Goal: Task Accomplishment & Management: Use online tool/utility

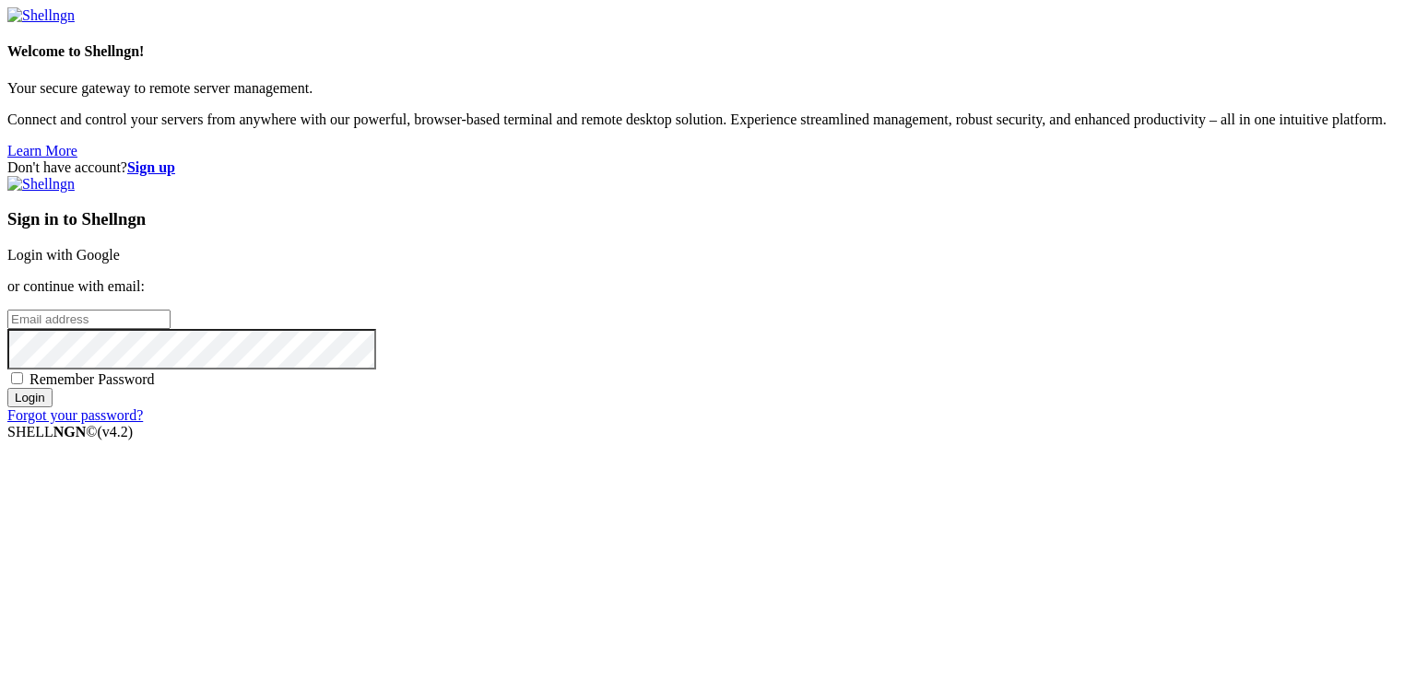
click at [120, 247] on link "Login with Google" at bounding box center [63, 255] width 112 height 16
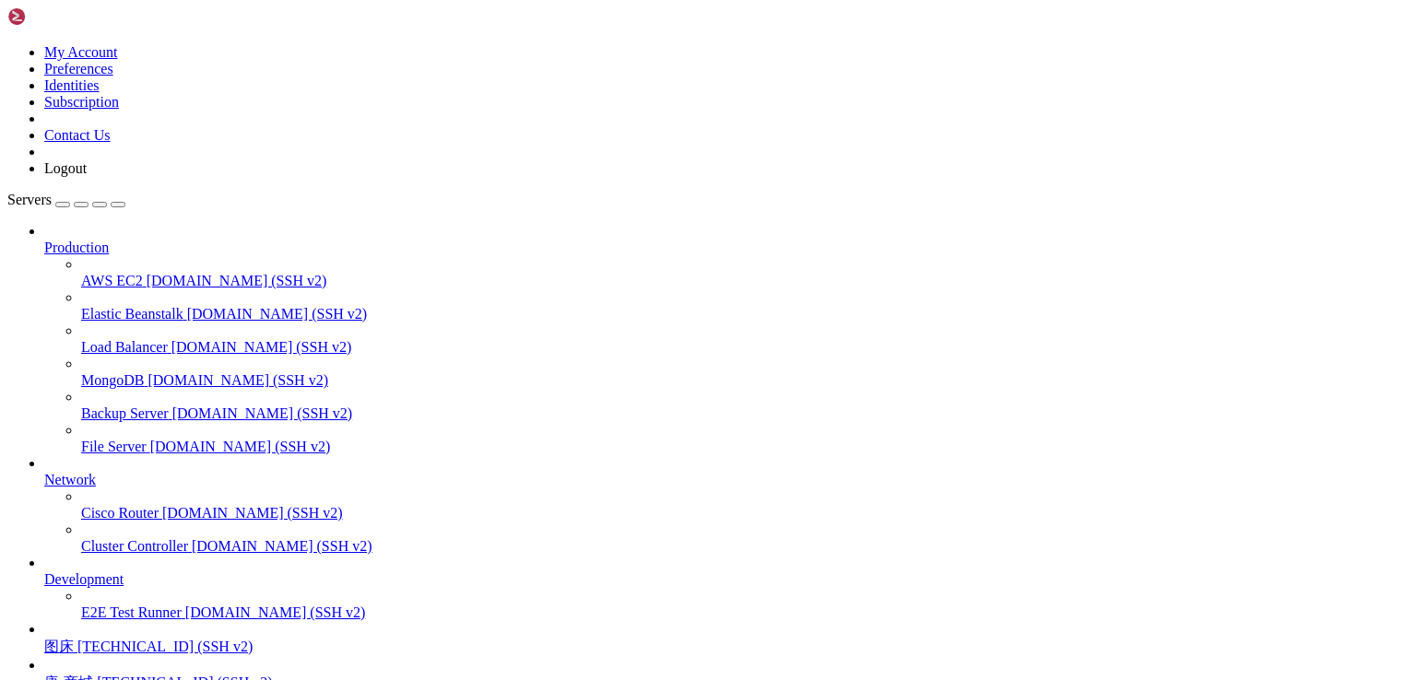
scroll to position [161, 0]
click at [74, 639] on span "图床" at bounding box center [58, 647] width 29 height 16
drag, startPoint x: 157, startPoint y: 1562, endPoint x: 443, endPoint y: 1558, distance: 286.6
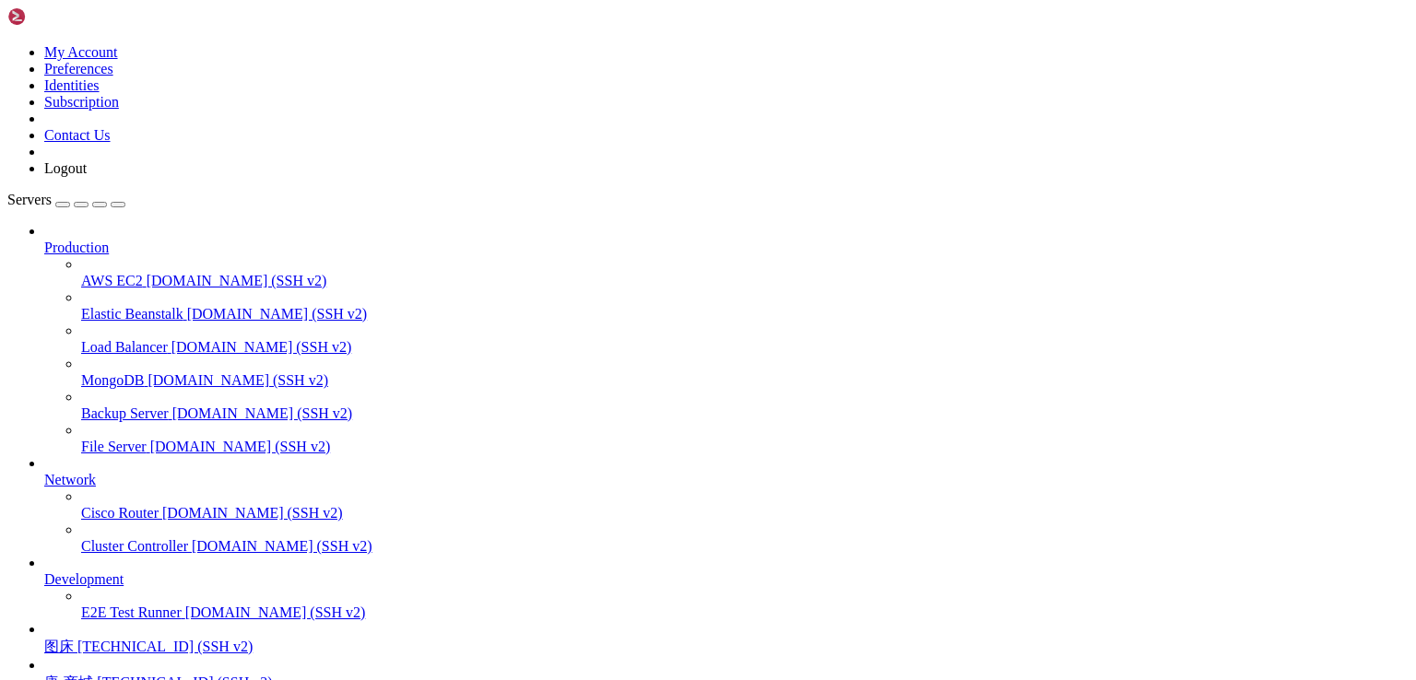
scroll to position [533, 0]
